Goal: Navigation & Orientation: Find specific page/section

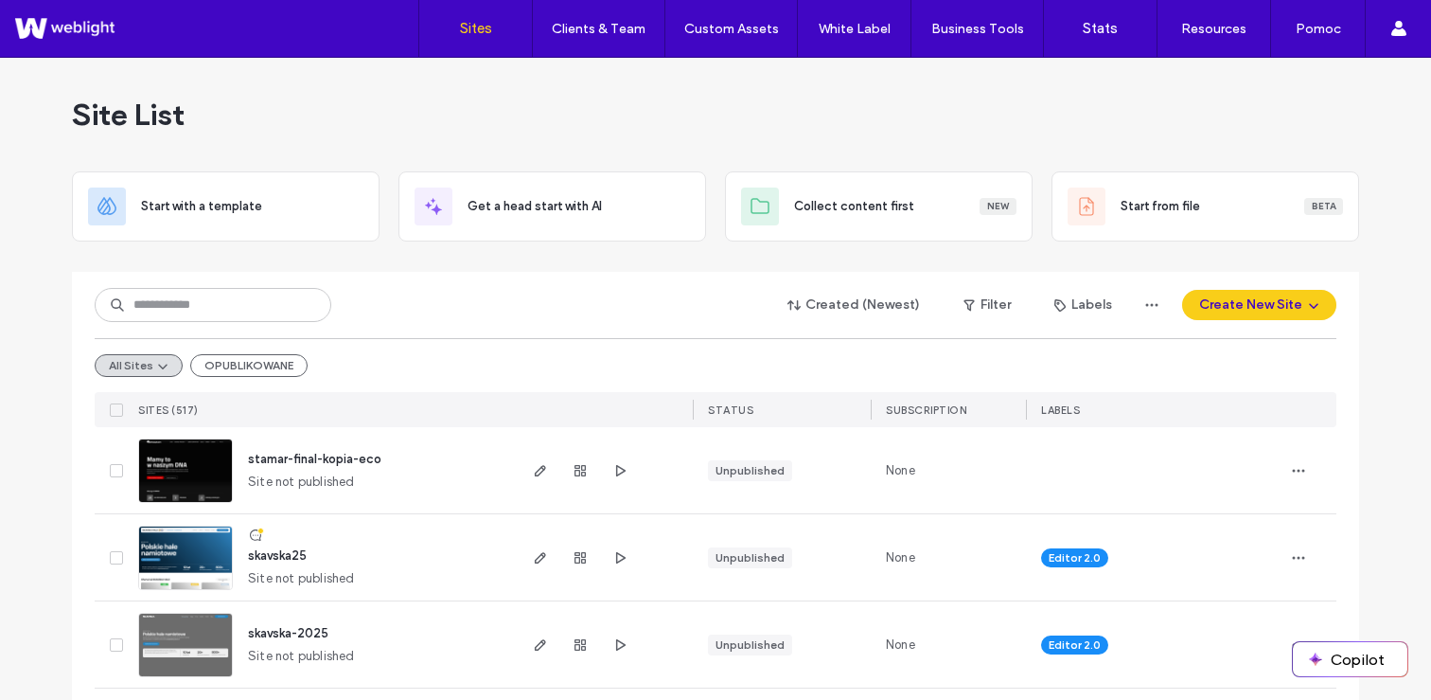
click at [671, 133] on div "Site List" at bounding box center [716, 115] width 1288 height 114
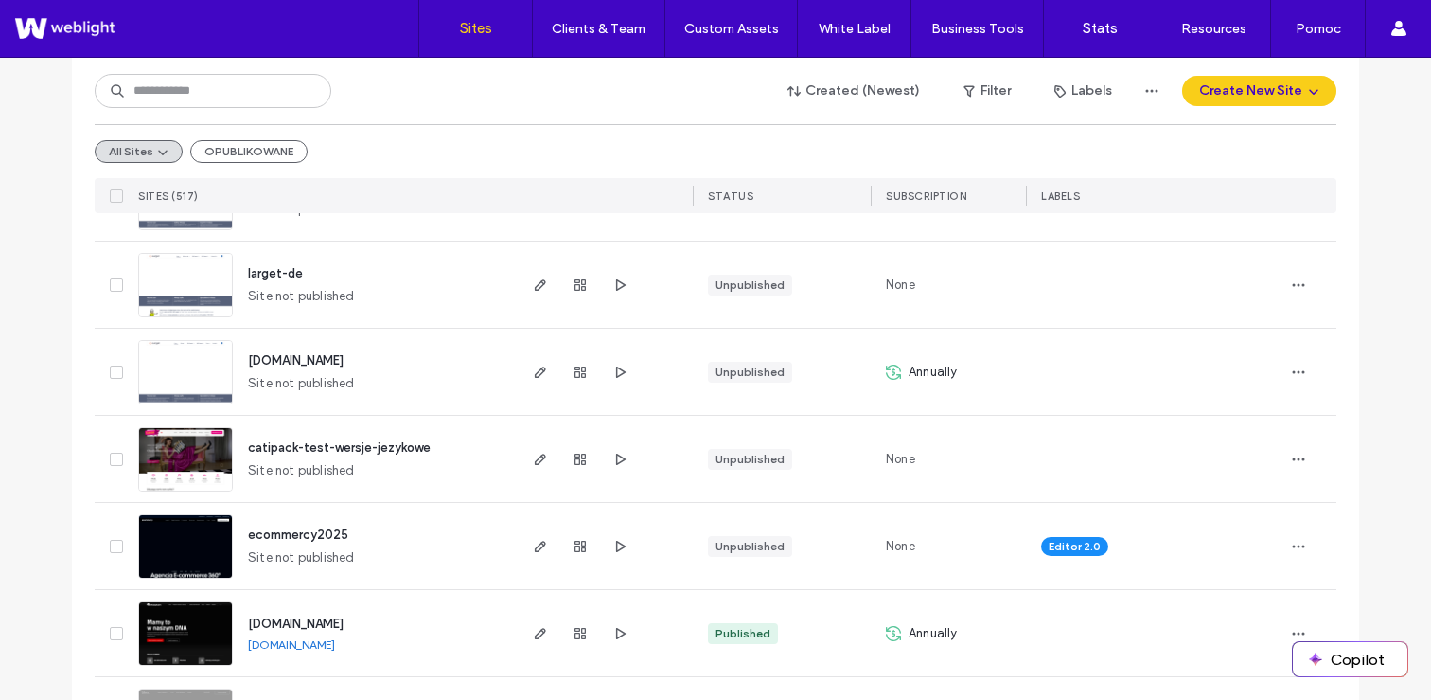
scroll to position [726, 0]
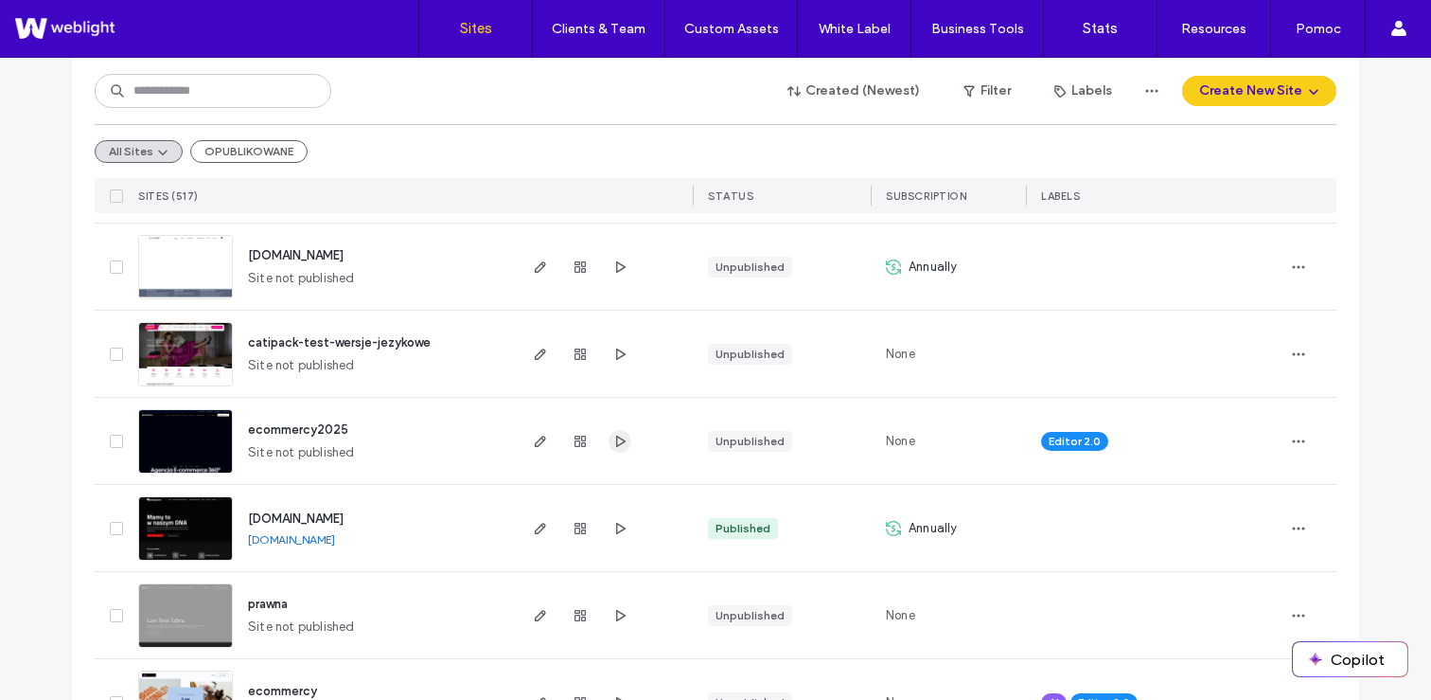
click at [613, 441] on icon "button" at bounding box center [620, 441] width 15 height 15
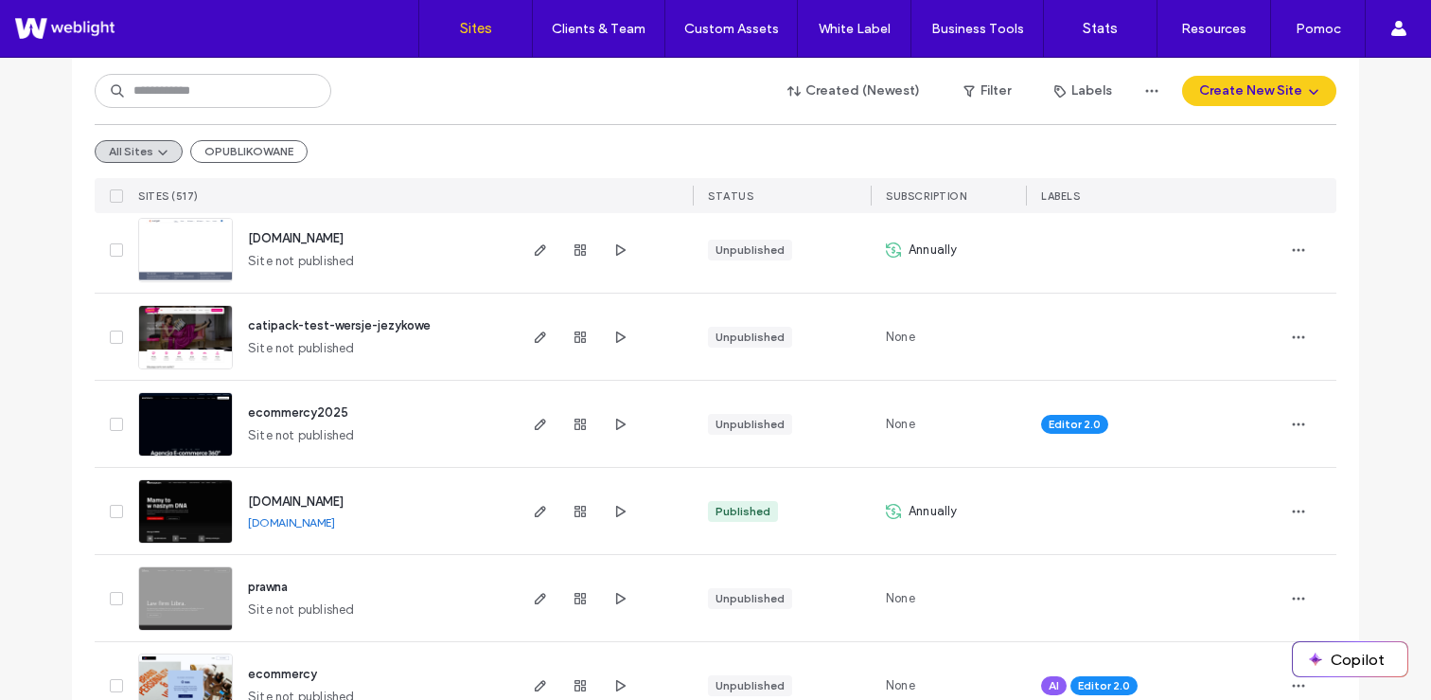
scroll to position [741, 0]
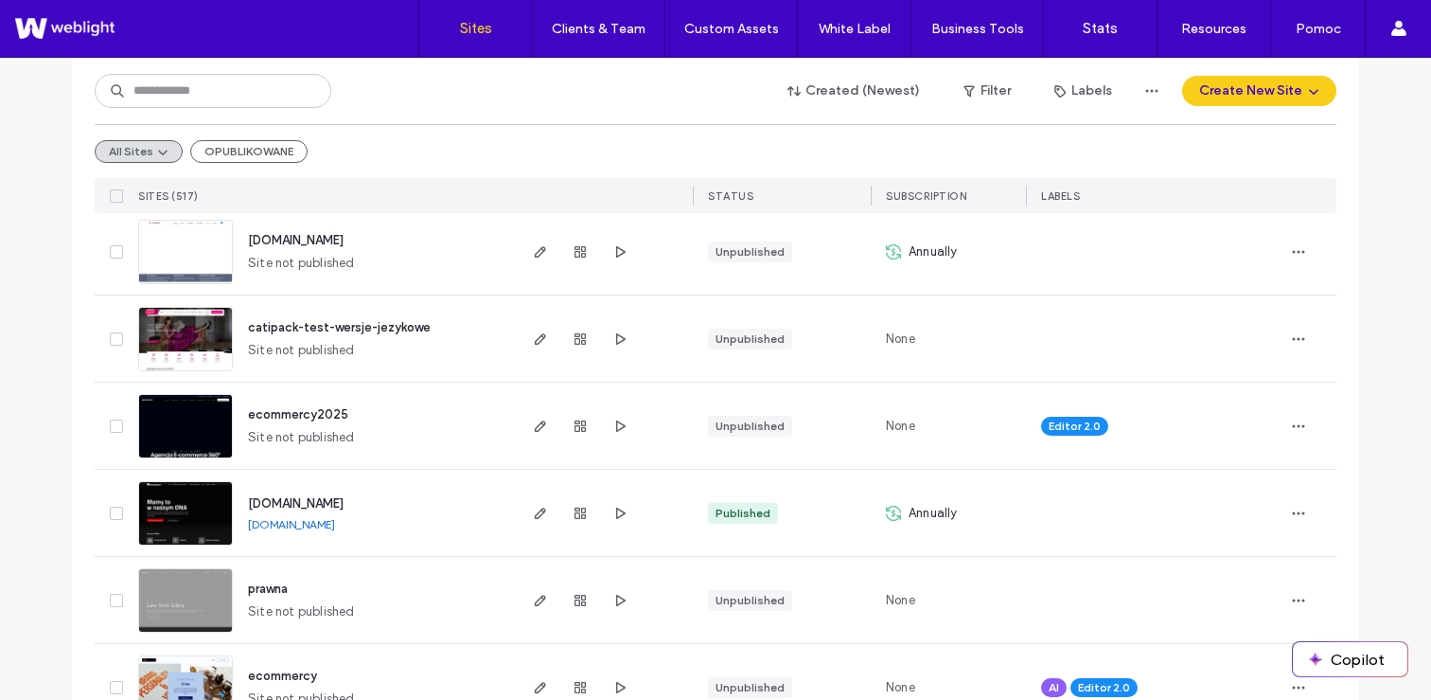
click at [304, 412] on span "ecommercy2025" at bounding box center [298, 414] width 100 height 14
